Goal: Use online tool/utility: Utilize a website feature to perform a specific function

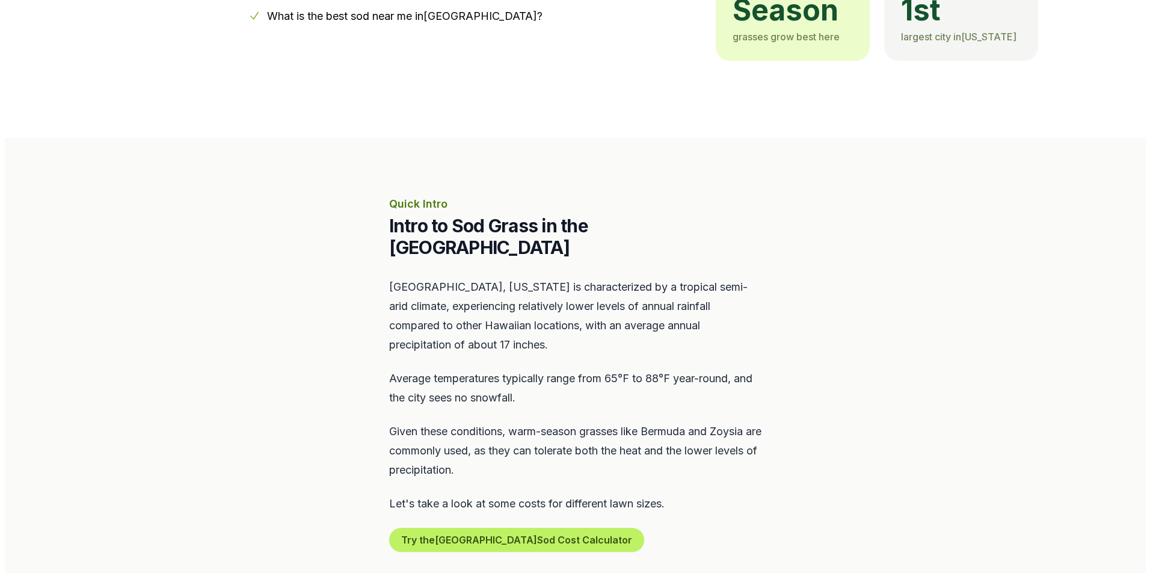
scroll to position [541, 0]
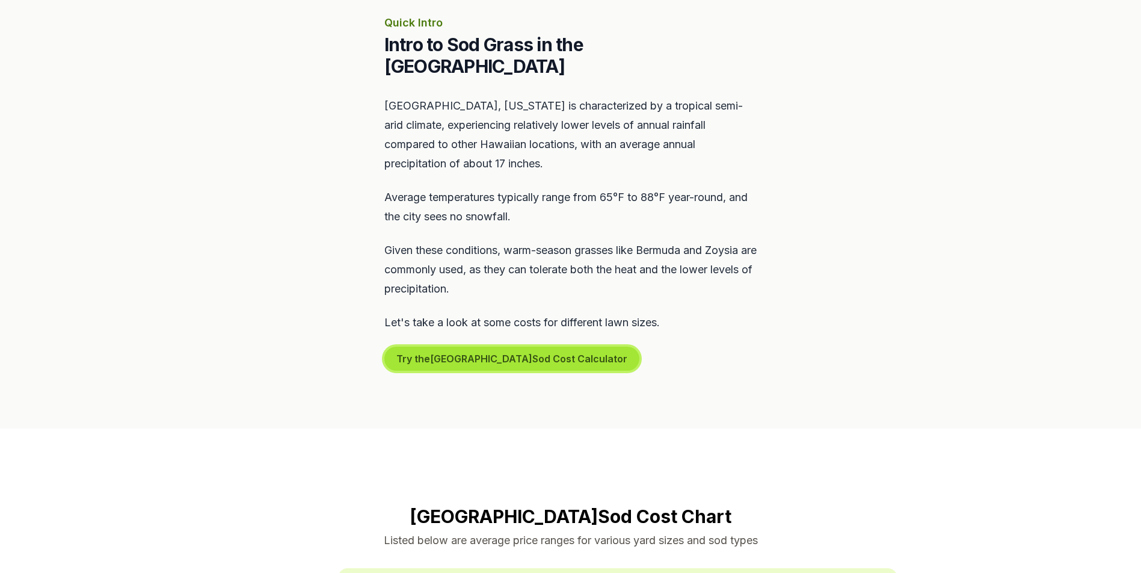
click at [432, 346] on button "Try the Honolulu Sod Cost Calculator" at bounding box center [511, 358] width 255 height 24
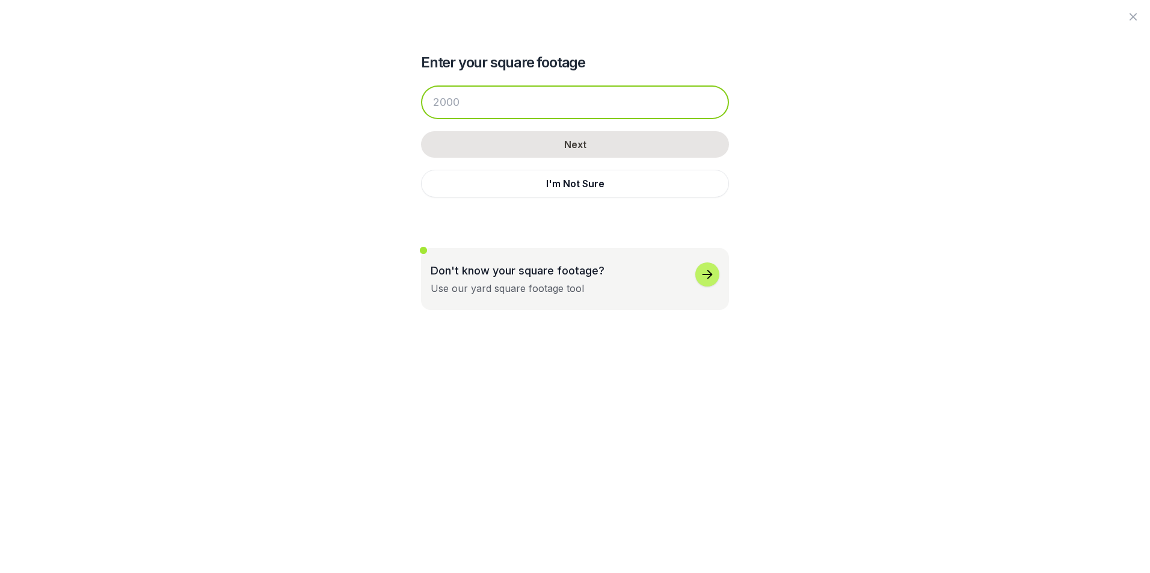
click at [495, 108] on input "number" at bounding box center [575, 102] width 308 height 34
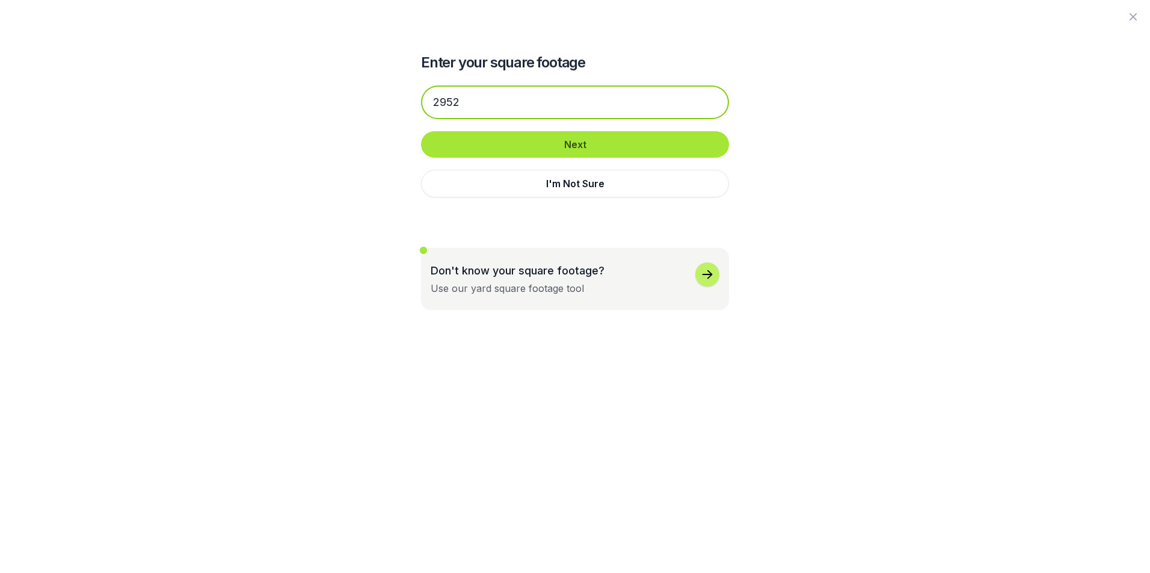
type input "2952"
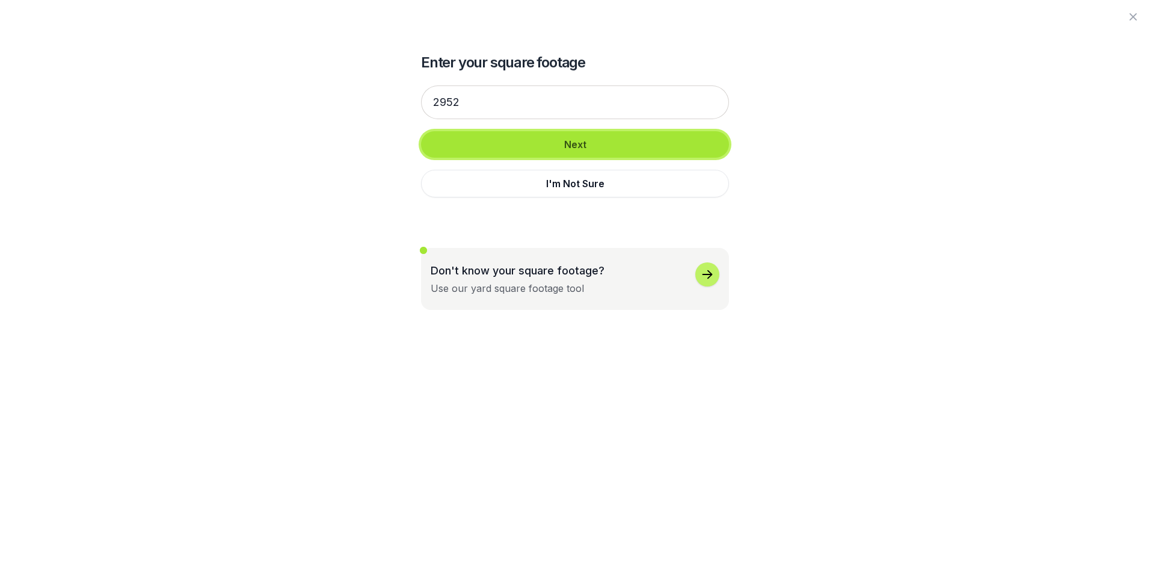
click at [538, 137] on button "Next" at bounding box center [575, 144] width 308 height 26
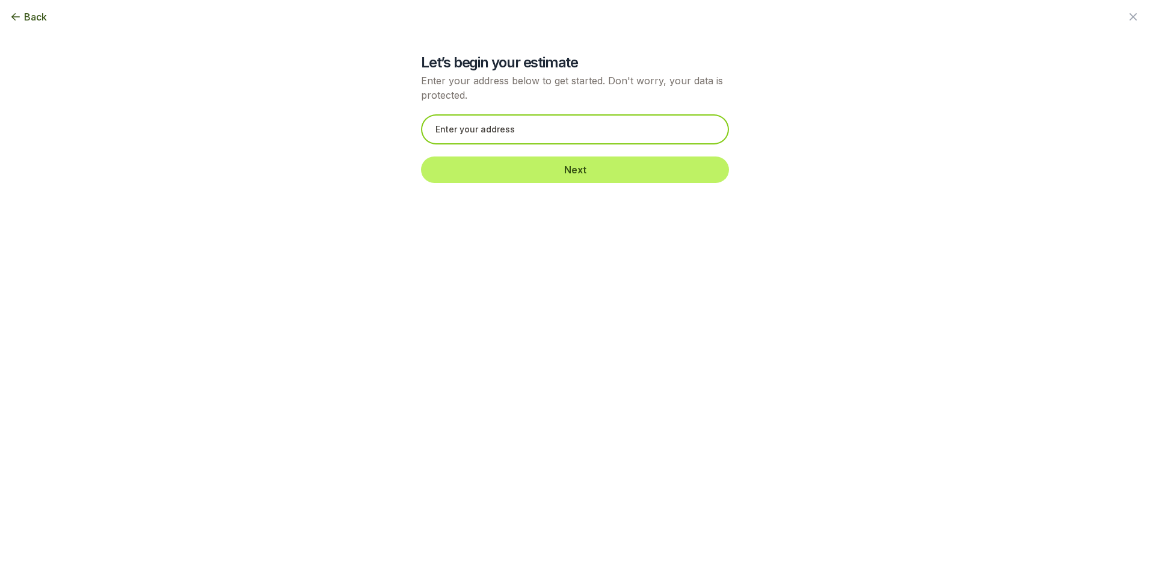
click at [530, 125] on input "text" at bounding box center [575, 129] width 308 height 30
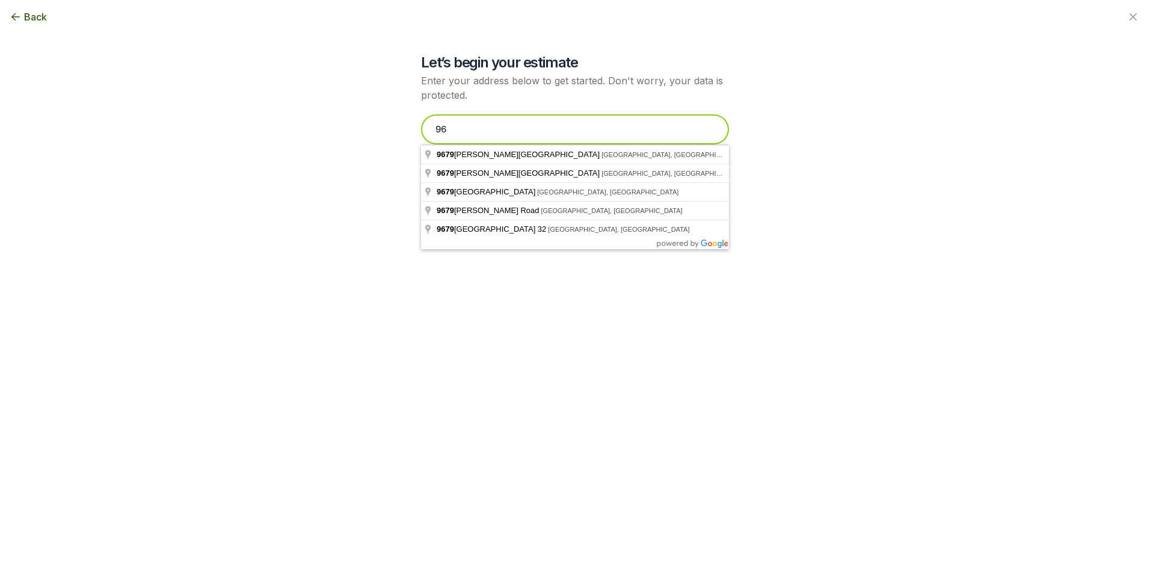
type input "9"
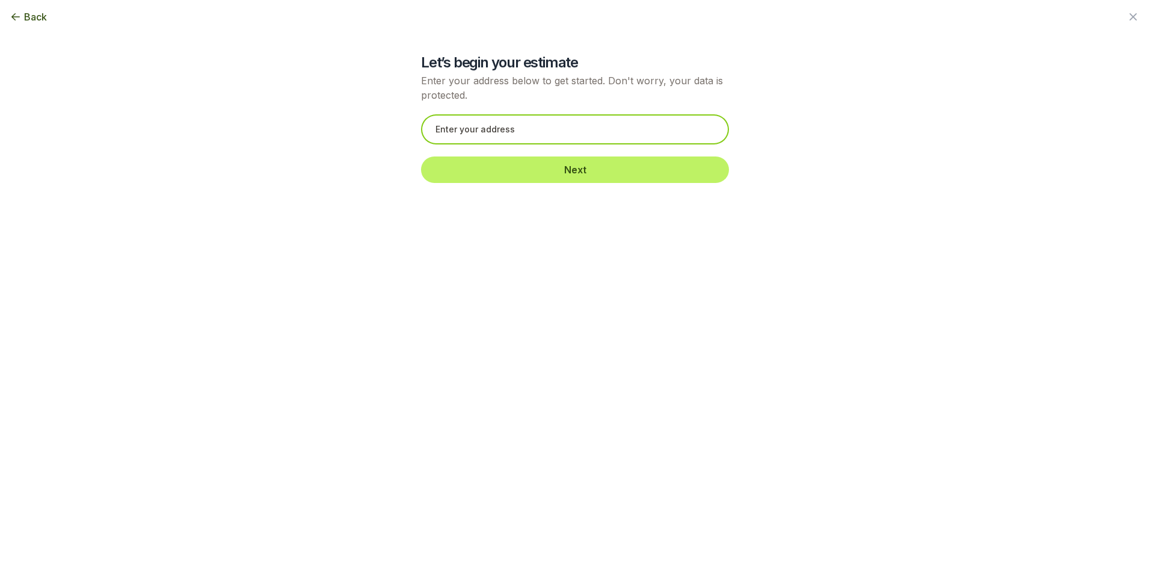
click at [466, 132] on input "text" at bounding box center [575, 129] width 308 height 30
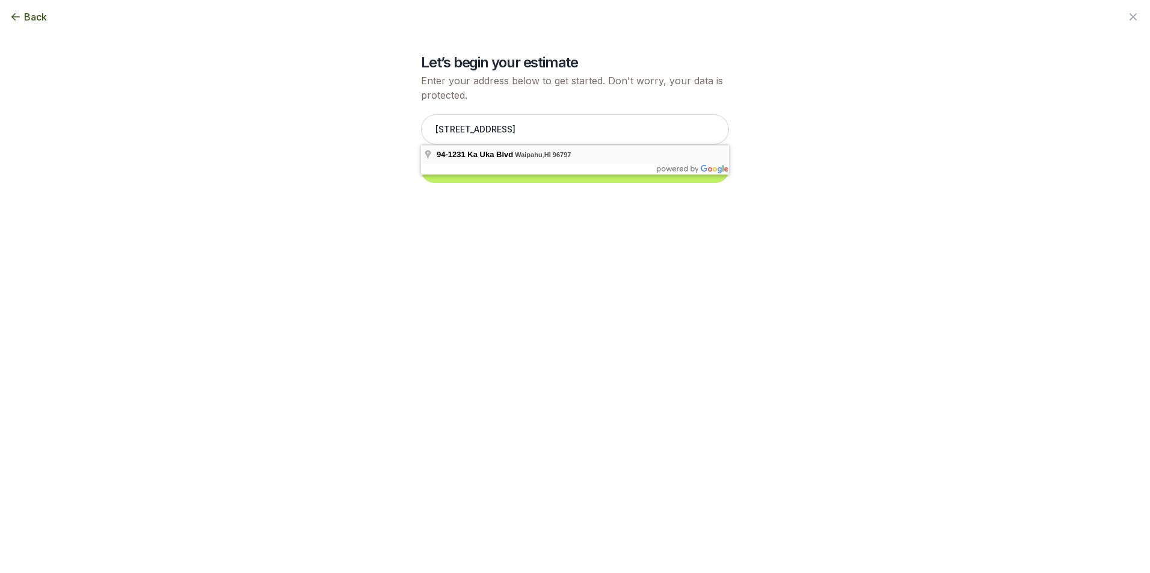
type input "[STREET_ADDRESS][PERSON_NAME]"
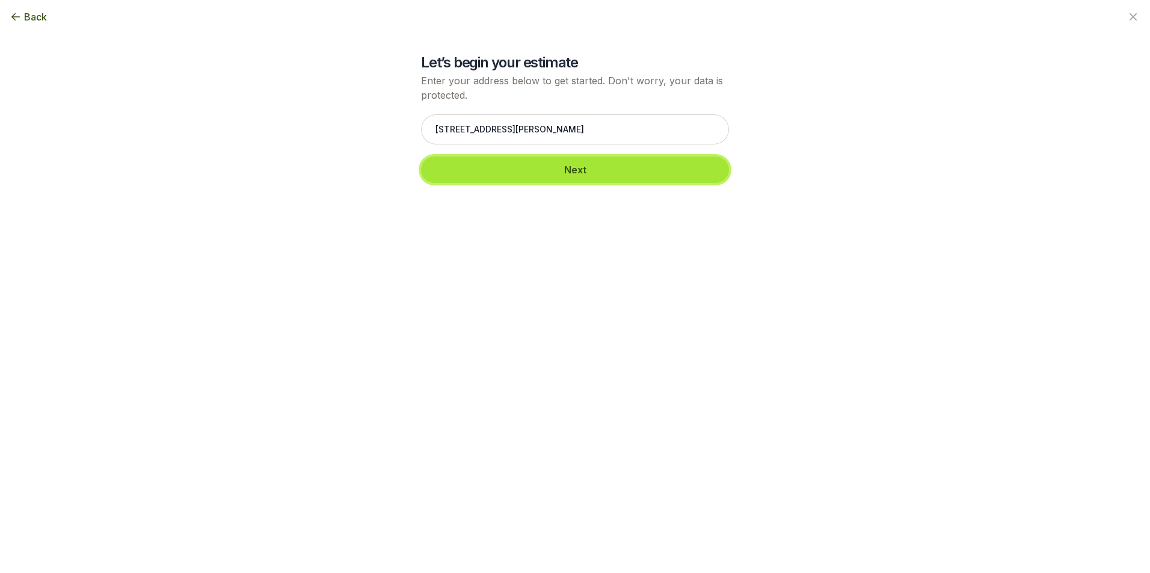
click at [503, 170] on button "Next" at bounding box center [575, 169] width 308 height 26
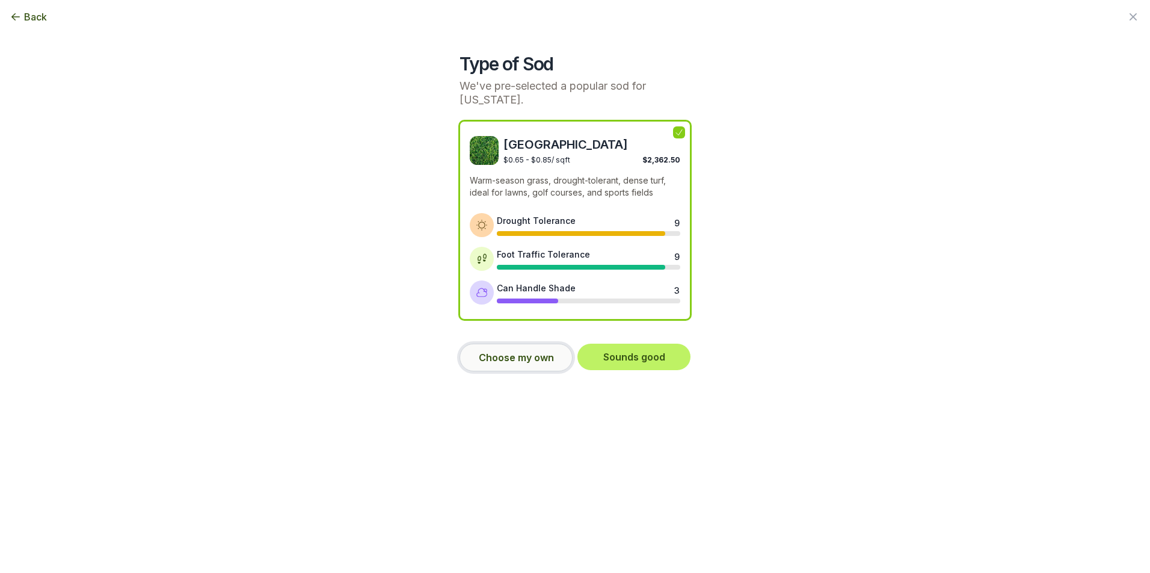
click at [508, 343] on button "Choose my own" at bounding box center [516, 357] width 113 height 28
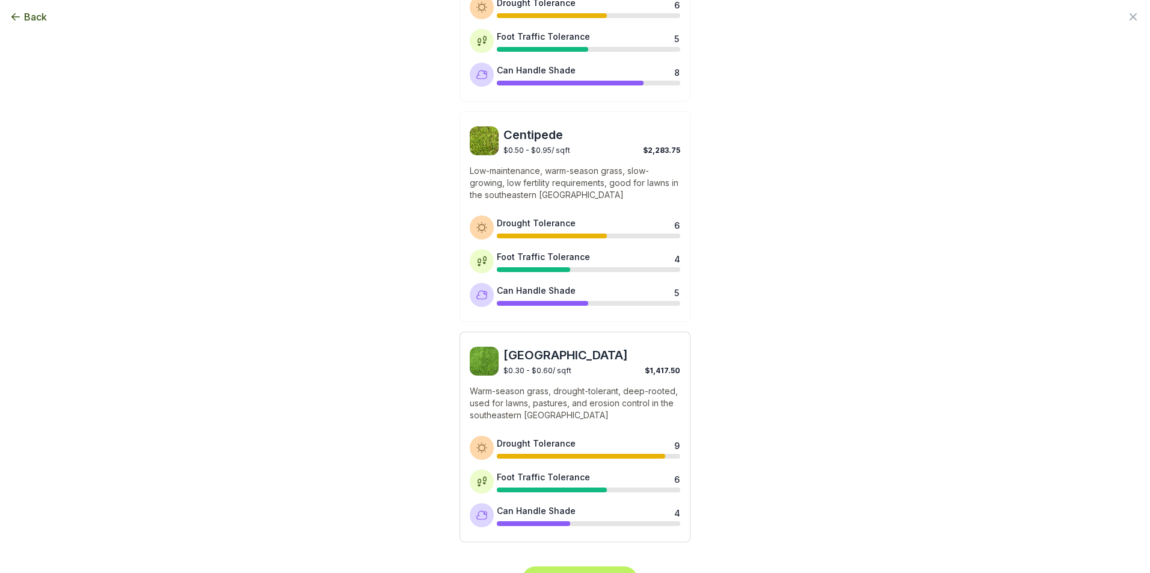
scroll to position [858, 0]
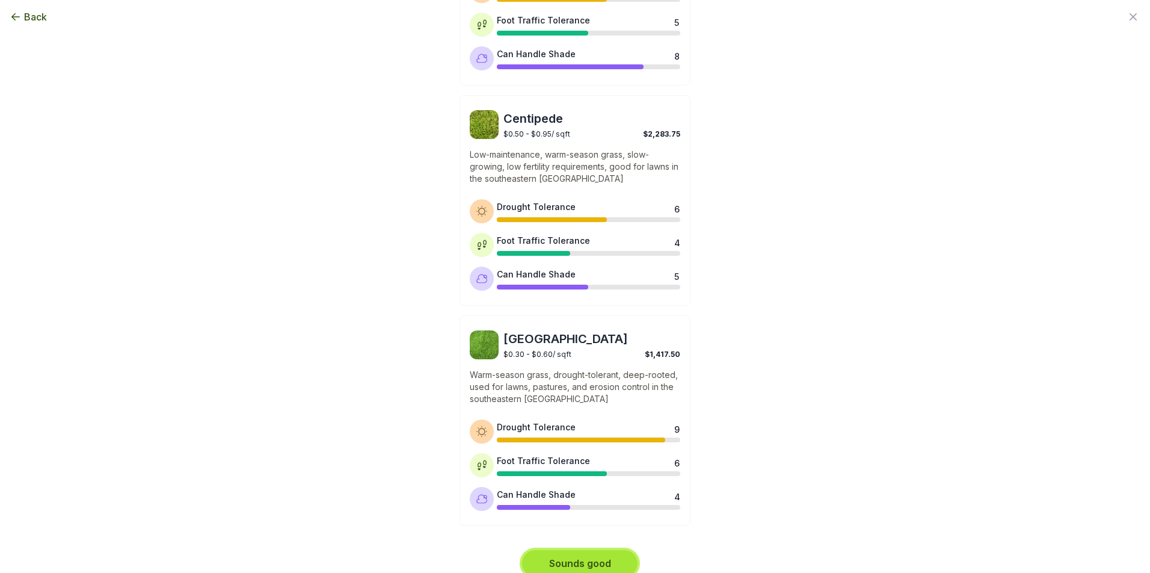
click at [571, 550] on button "Sounds good" at bounding box center [579, 563] width 115 height 26
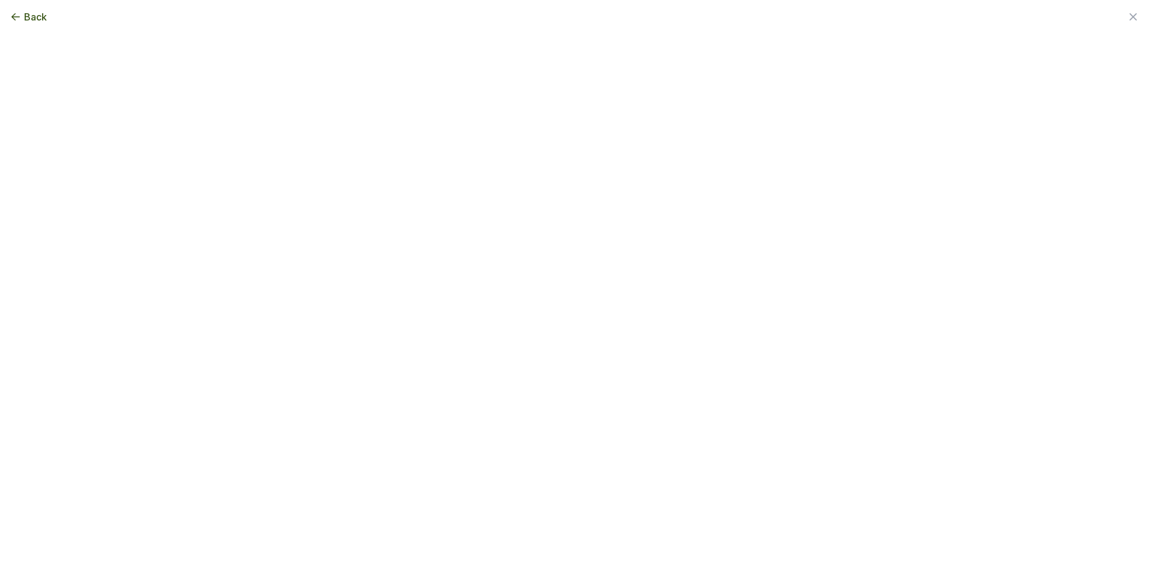
scroll to position [0, 0]
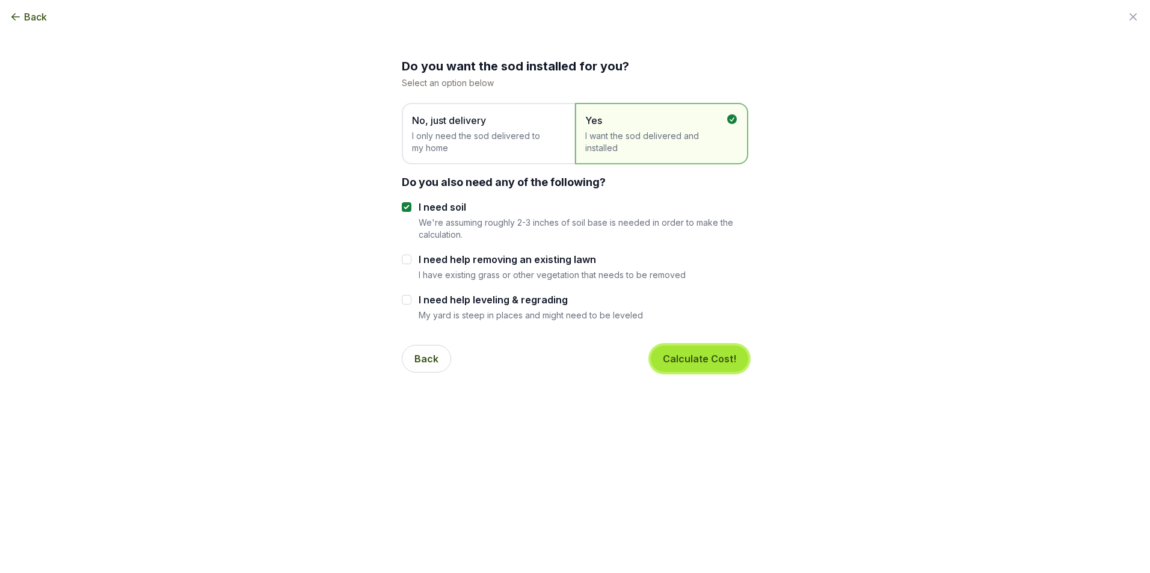
click at [670, 352] on button "Calculate Cost!" at bounding box center [699, 358] width 97 height 26
